Goal: Information Seeking & Learning: Stay updated

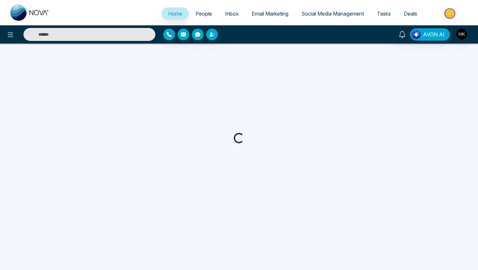
select select "*"
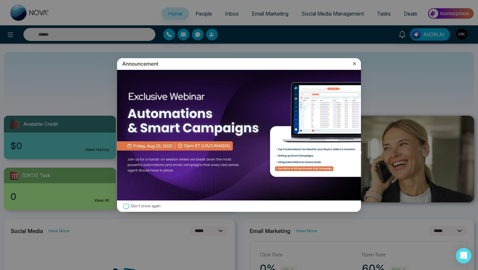
click at [357, 64] on icon at bounding box center [354, 64] width 7 height 7
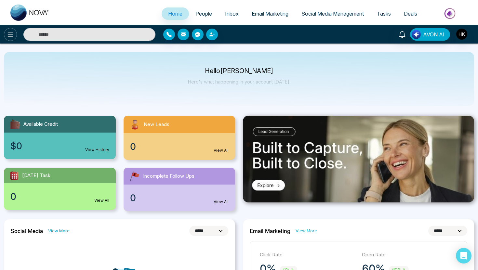
click at [7, 34] on icon at bounding box center [11, 35] width 8 height 8
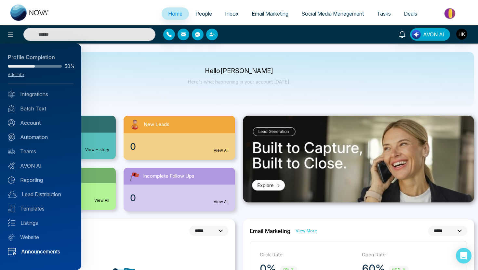
click at [48, 255] on link "Announcements" at bounding box center [41, 252] width 66 height 8
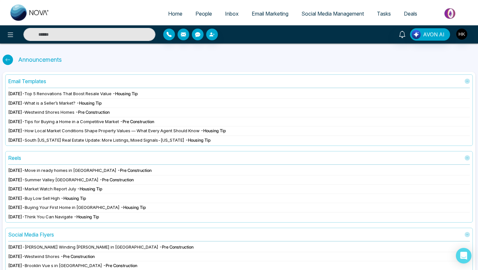
click at [105, 114] on span "- Pre Construction" at bounding box center [92, 112] width 34 height 5
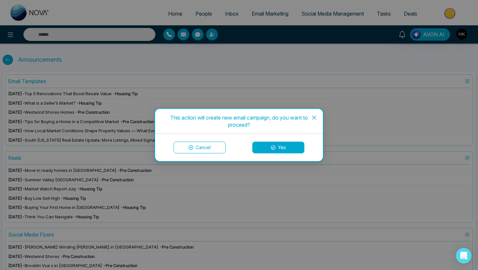
click at [213, 149] on button "Cancel" at bounding box center [200, 148] width 52 height 12
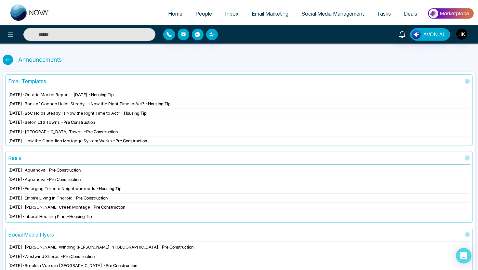
scroll to position [111, 0]
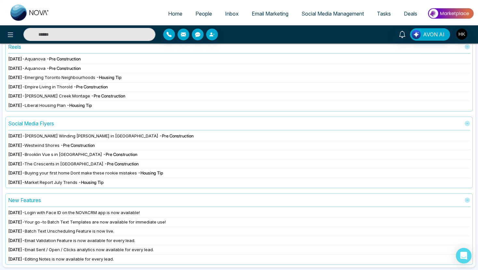
click at [54, 155] on span "Brooklin Vue s in [GEOGRAPHIC_DATA]" at bounding box center [63, 154] width 77 height 5
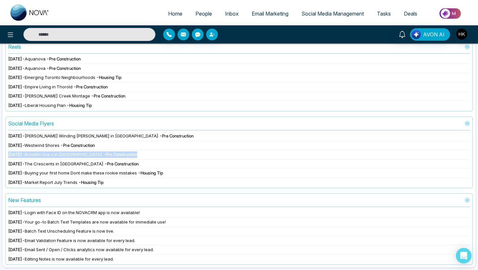
click at [54, 155] on span "Brooklin Vue s in [GEOGRAPHIC_DATA]" at bounding box center [63, 154] width 77 height 5
copy div "[DATE] - Brooklin Vue s in [GEOGRAPHIC_DATA] - Pre Construction"
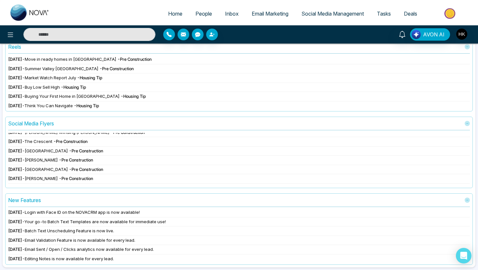
scroll to position [0, 0]
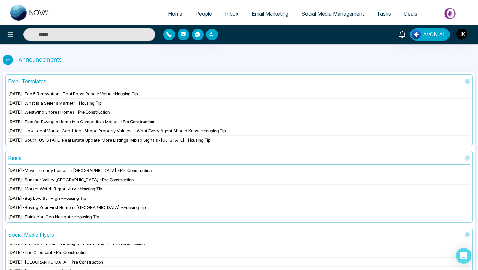
click at [198, 12] on span "People" at bounding box center [204, 13] width 17 height 7
